Goal: Use online tool/utility: Utilize a website feature to perform a specific function

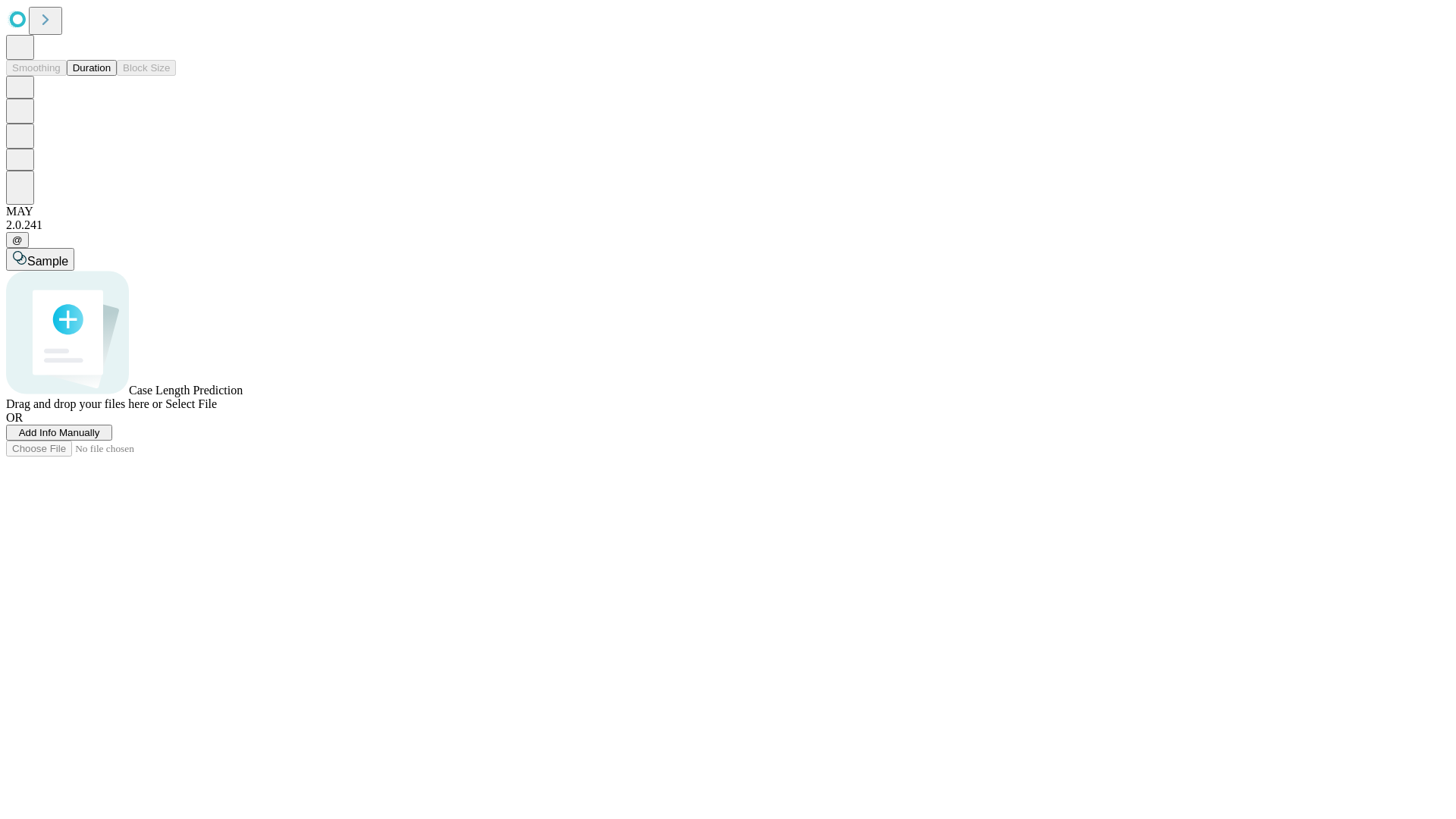
click at [111, 76] on button "Duration" at bounding box center [92, 68] width 50 height 16
click at [217, 410] on span "Select File" at bounding box center [191, 404] width 52 height 13
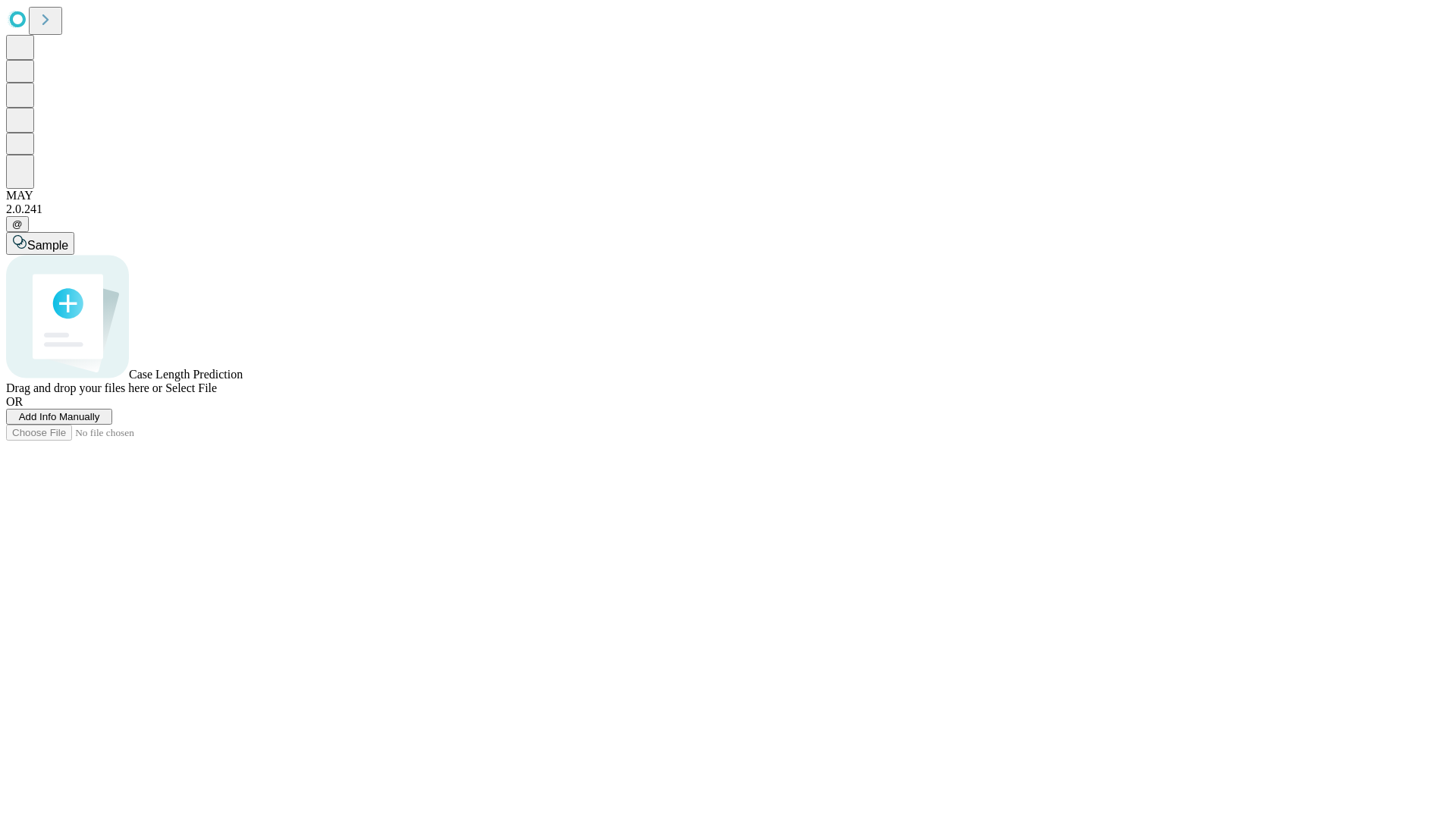
click at [217, 395] on span "Select File" at bounding box center [191, 388] width 52 height 13
